Goal: Task Accomplishment & Management: Complete application form

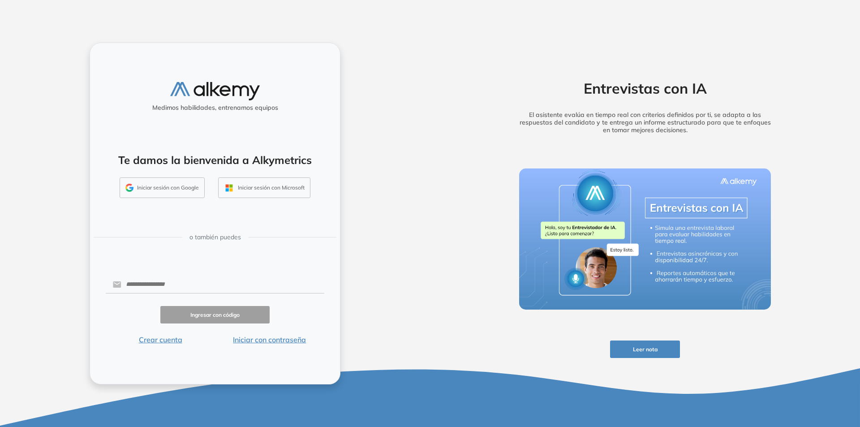
click at [164, 168] on div "Te damos la bienvenida a Alkymetrics Iniciar sesión con Google Iniciar sesión c…" at bounding box center [215, 172] width 234 height 59
click at [164, 184] on button "Iniciar sesión con Google" at bounding box center [162, 187] width 85 height 21
click at [840, 24] on div "Ingrese un email de empresa" at bounding box center [763, 24] width 172 height 27
click at [159, 337] on button "Crear cuenta" at bounding box center [160, 339] width 109 height 11
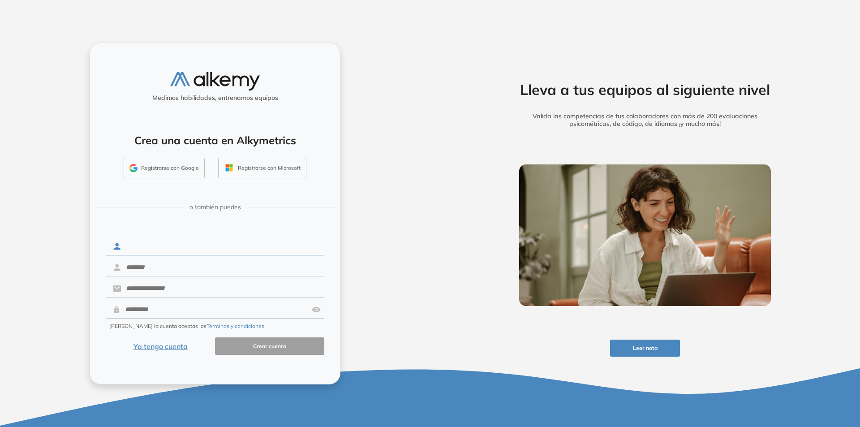
click at [144, 249] on input "text" at bounding box center [222, 246] width 203 height 17
click at [137, 168] on img "button" at bounding box center [133, 168] width 8 height 8
